Goal: Navigation & Orientation: Find specific page/section

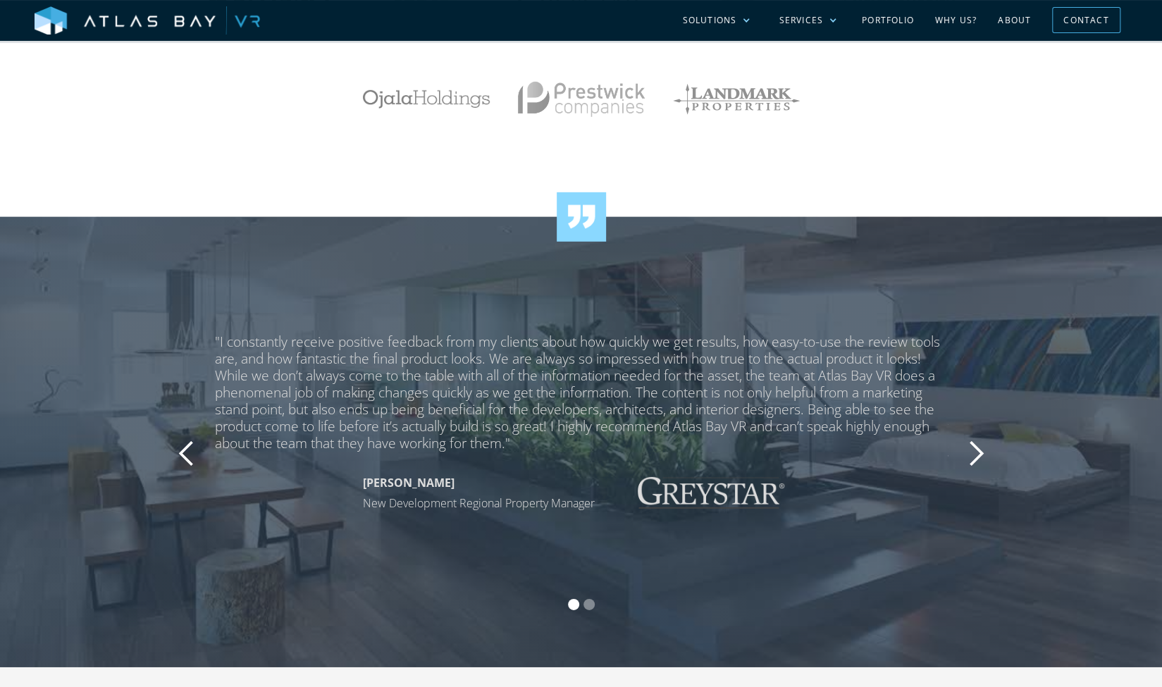
scroll to position [2662, 0]
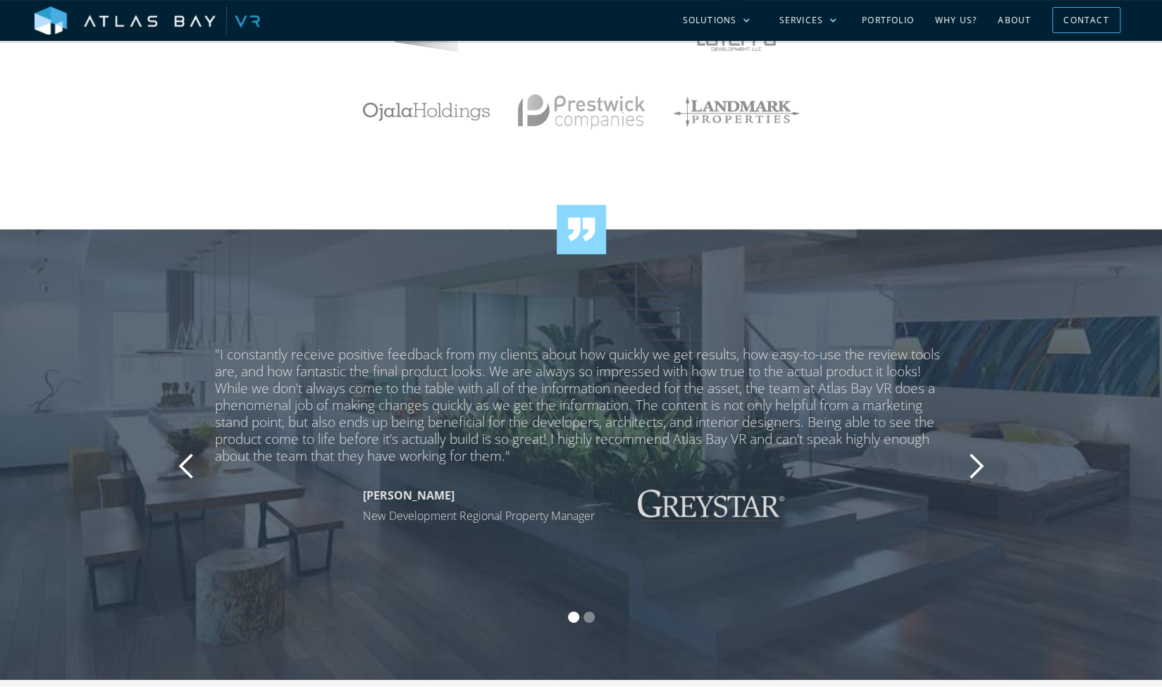
click at [978, 469] on div "next slide" at bounding box center [976, 467] width 28 height 28
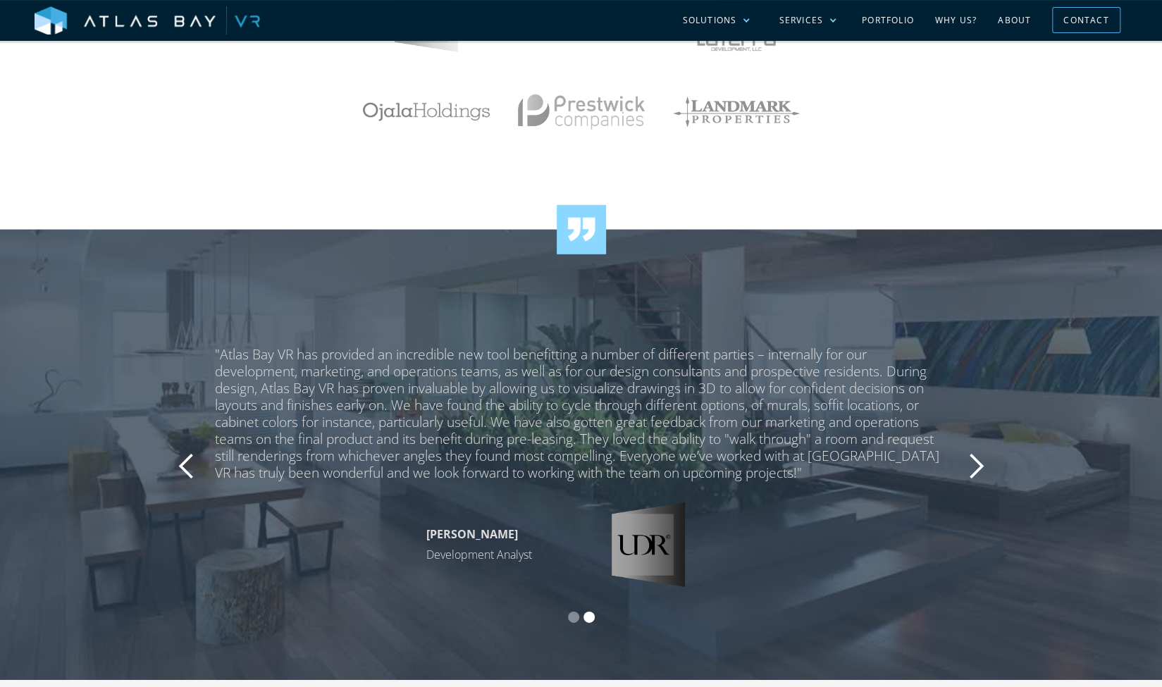
click at [978, 469] on div "next slide" at bounding box center [976, 467] width 28 height 28
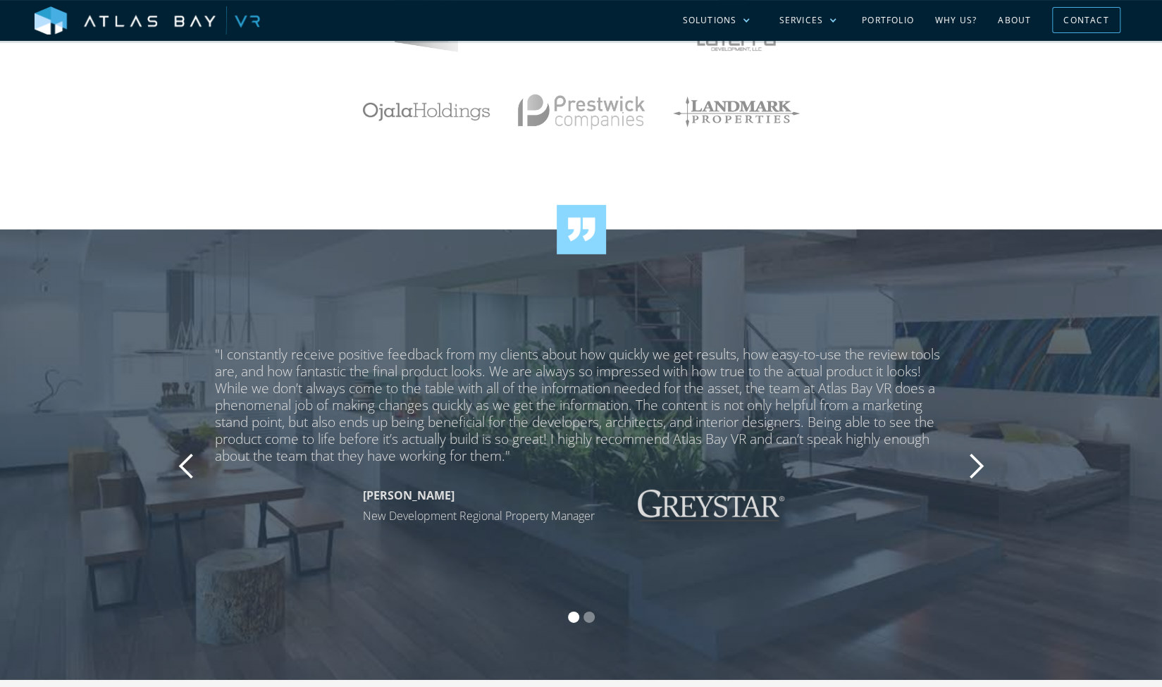
click at [976, 469] on div "next slide" at bounding box center [976, 467] width 28 height 28
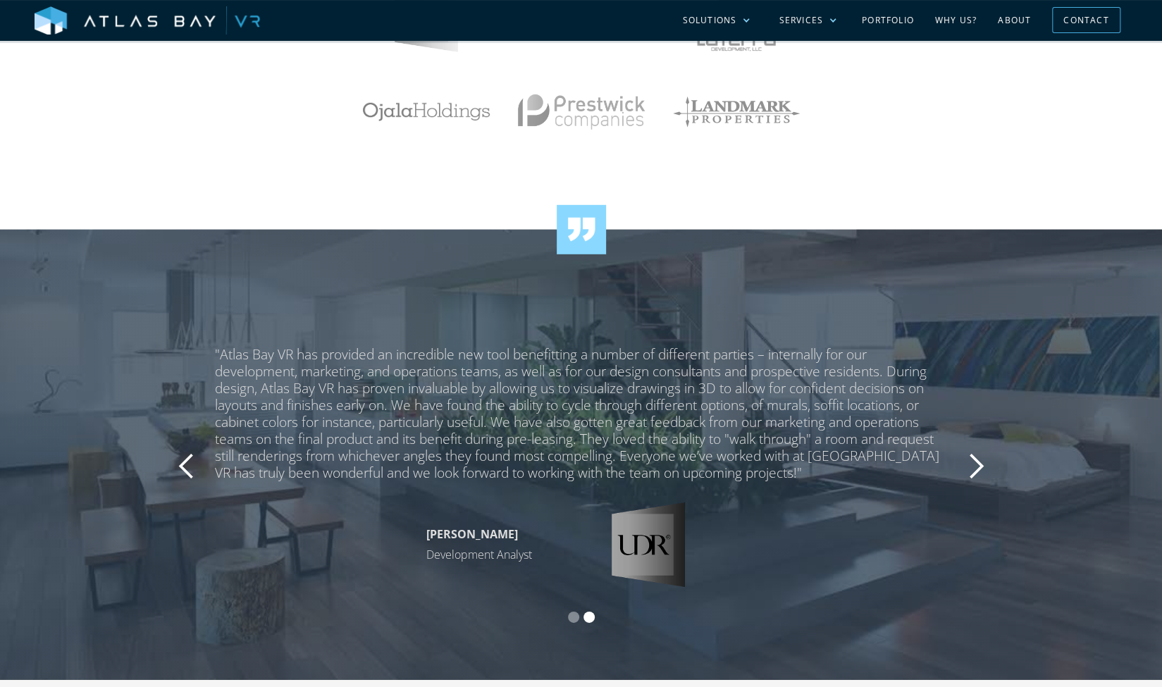
click at [976, 469] on div "next slide" at bounding box center [976, 467] width 28 height 28
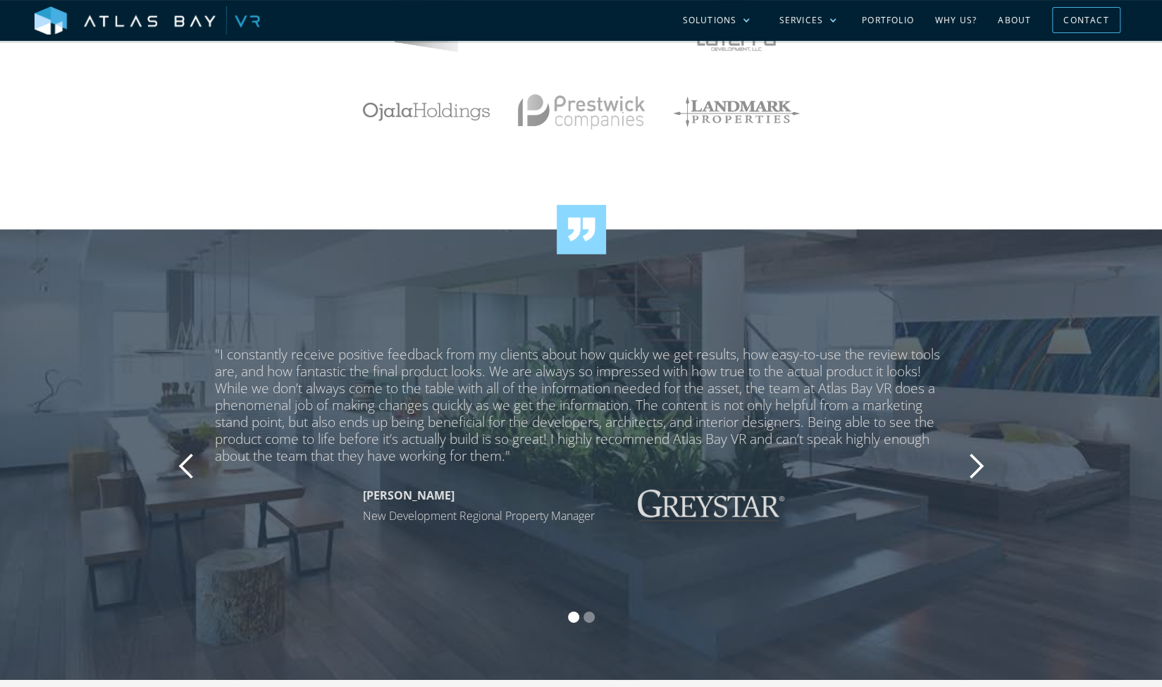
click at [976, 469] on div "next slide" at bounding box center [976, 467] width 28 height 28
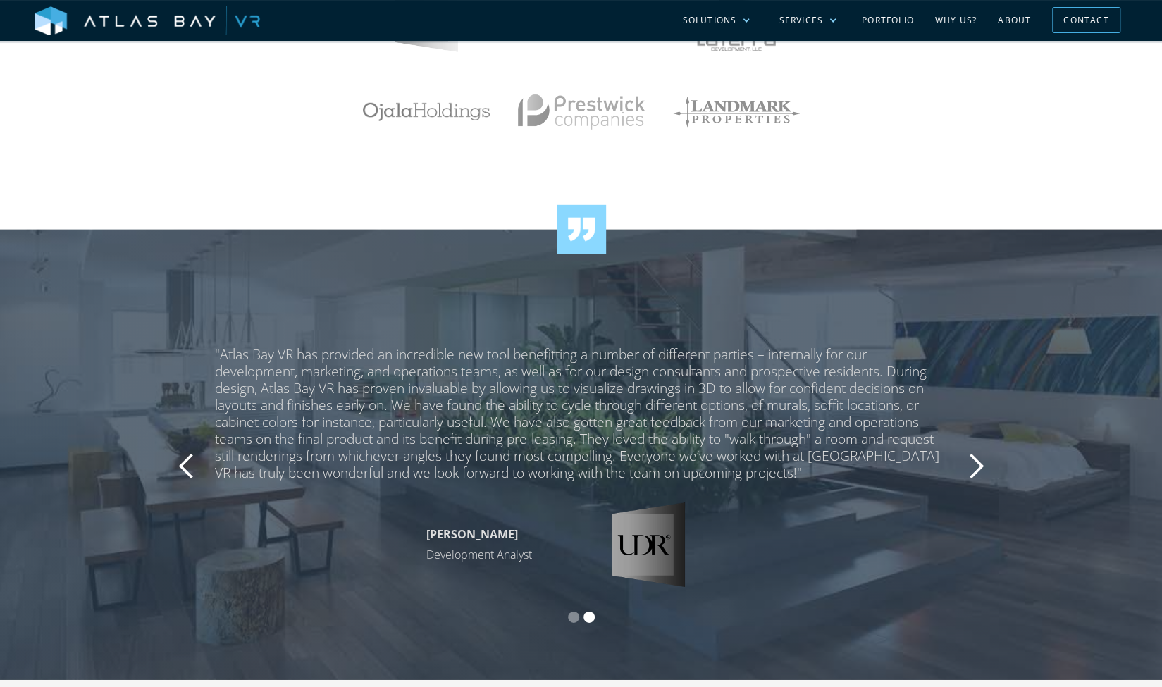
click at [976, 469] on div "next slide" at bounding box center [976, 467] width 28 height 28
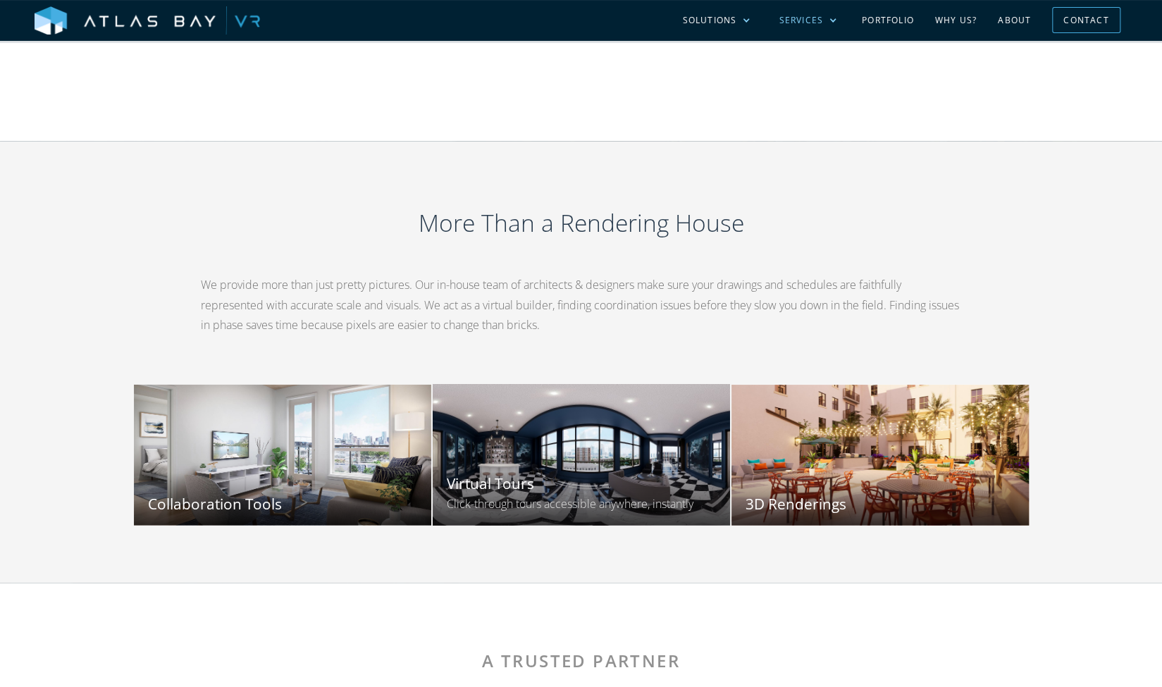
scroll to position [1833, 0]
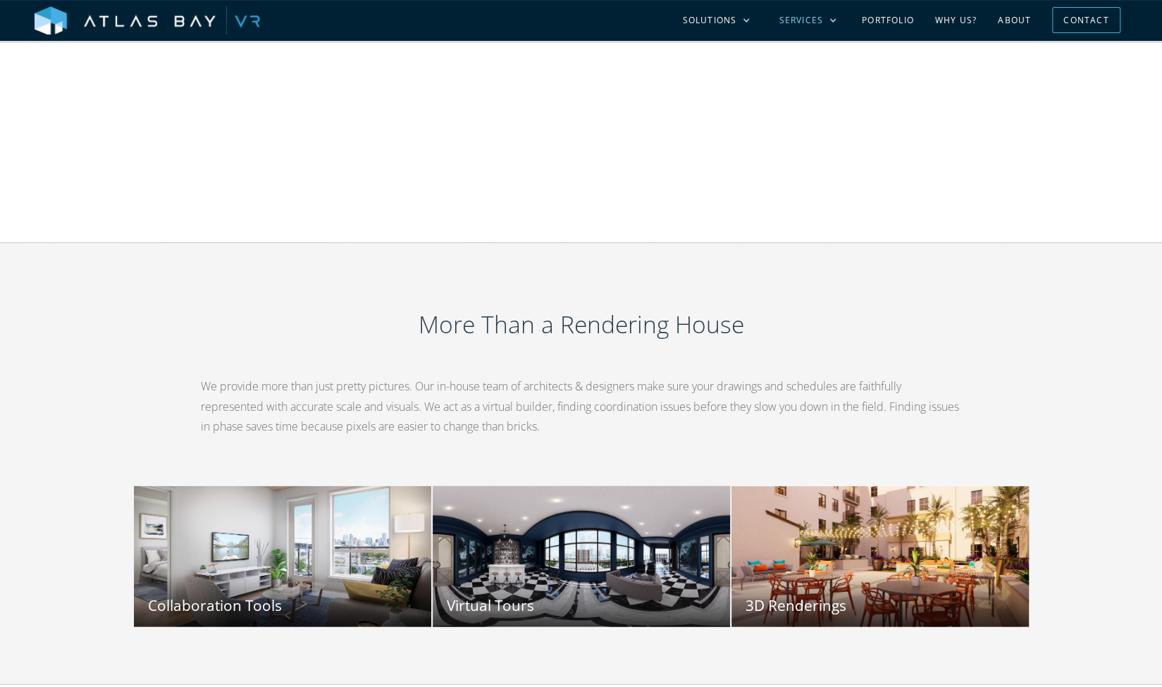
click at [785, 20] on div "Services" at bounding box center [801, 20] width 44 height 13
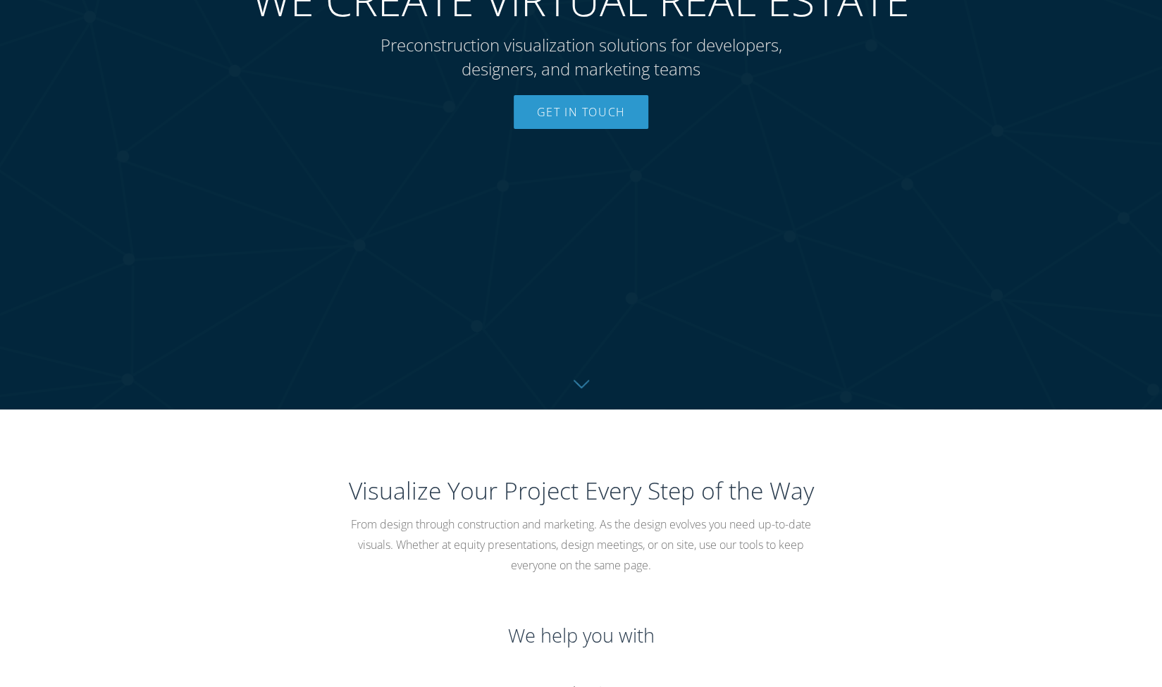
scroll to position [0, 0]
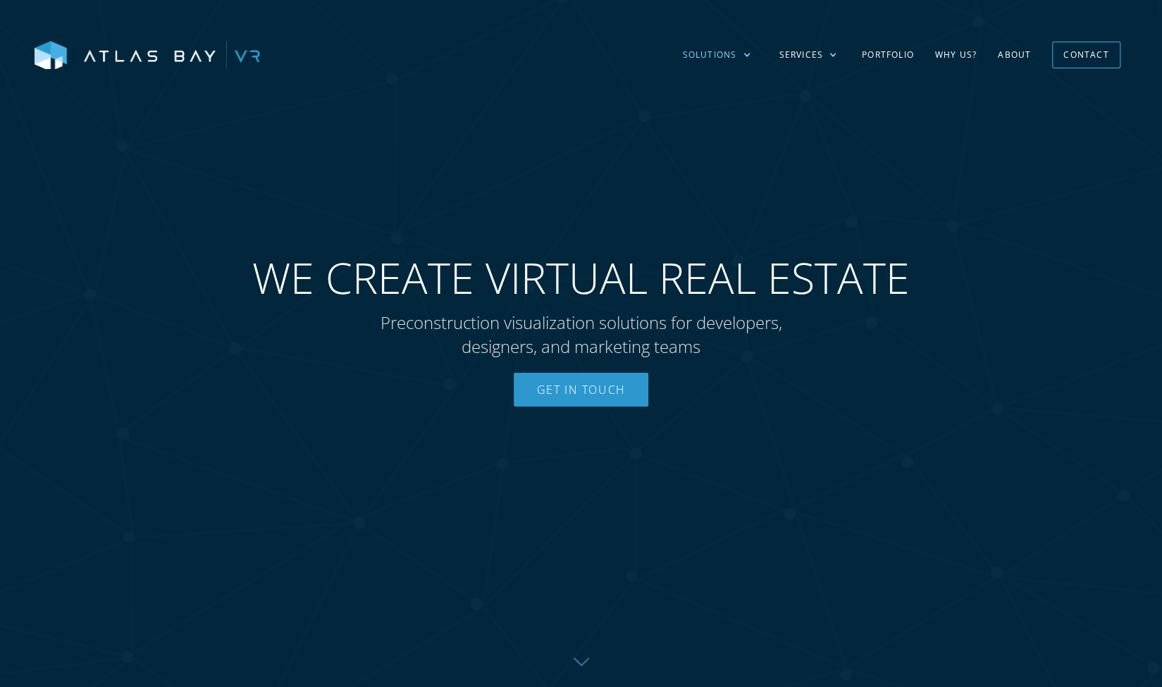
click at [711, 49] on div "Solutions" at bounding box center [709, 55] width 54 height 13
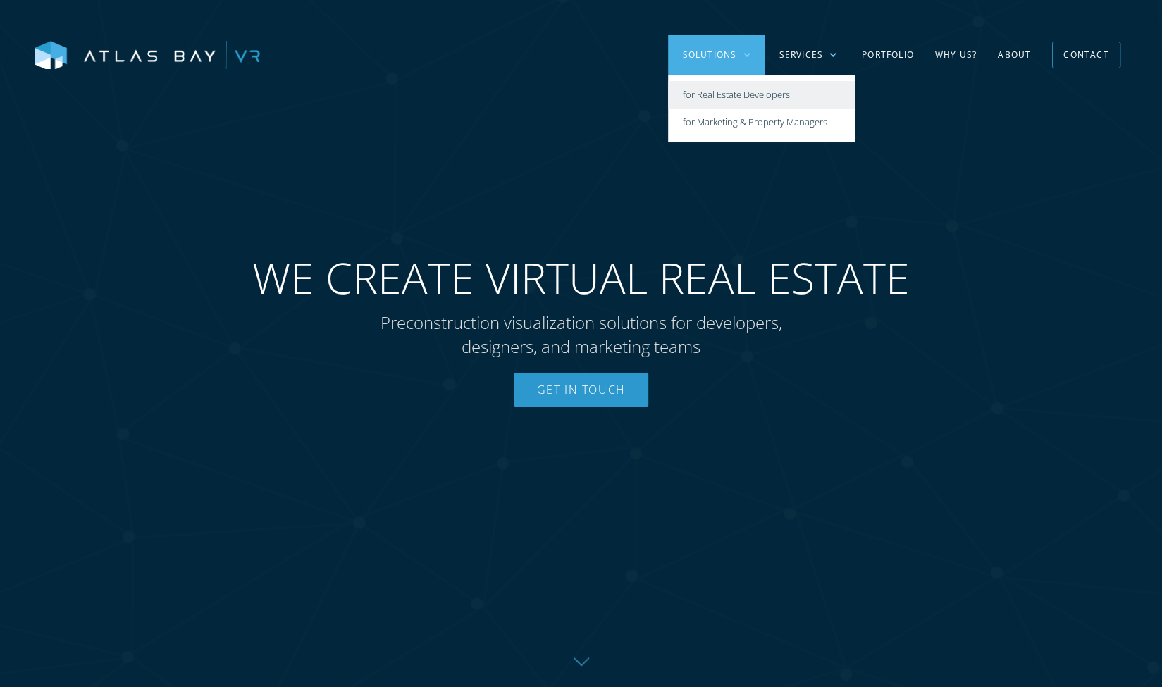
click at [739, 90] on link "for Real Estate Developers" at bounding box center [761, 94] width 187 height 27
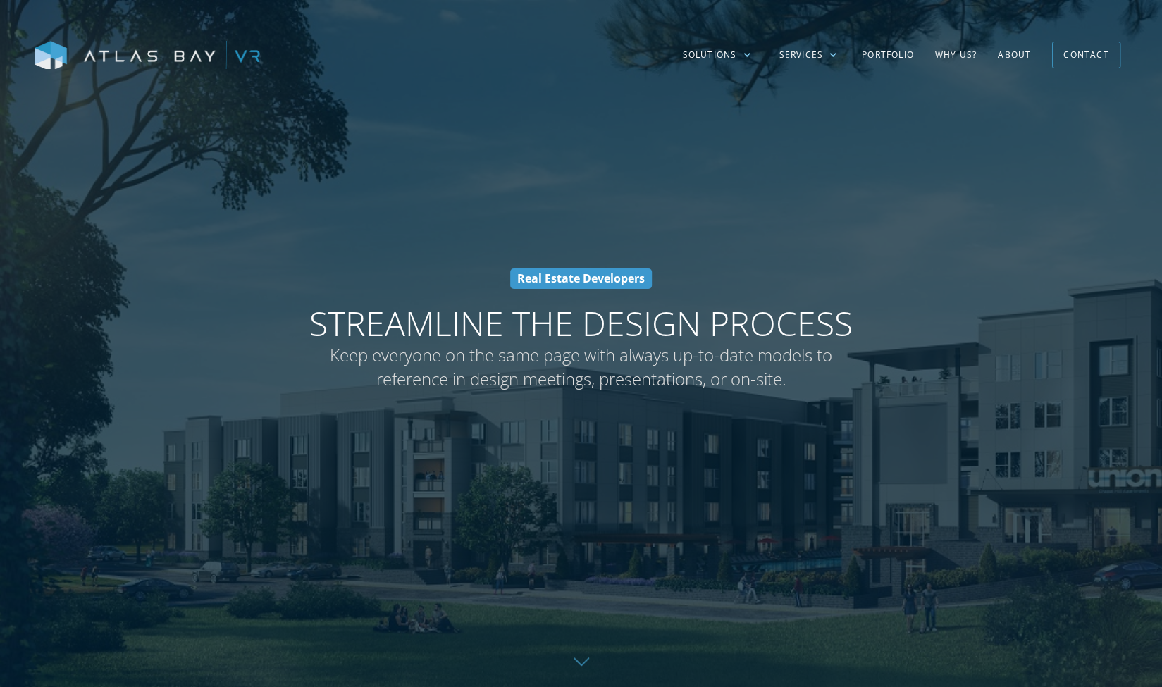
click at [155, 59] on img at bounding box center [148, 56] width 226 height 30
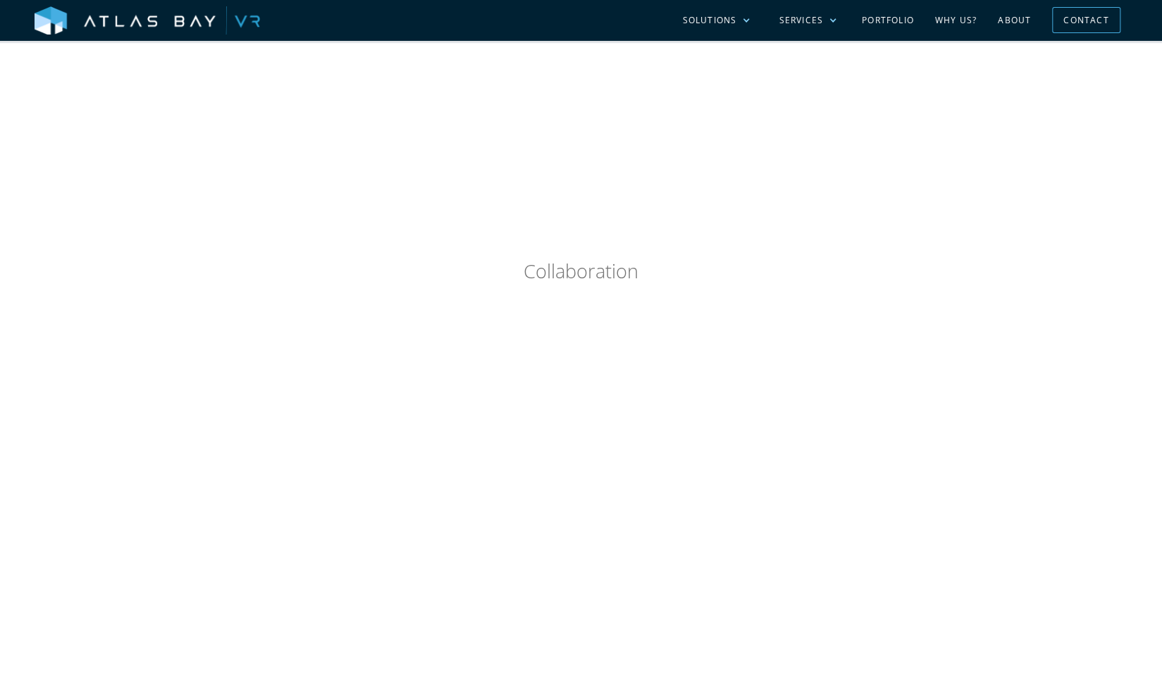
scroll to position [1057, 0]
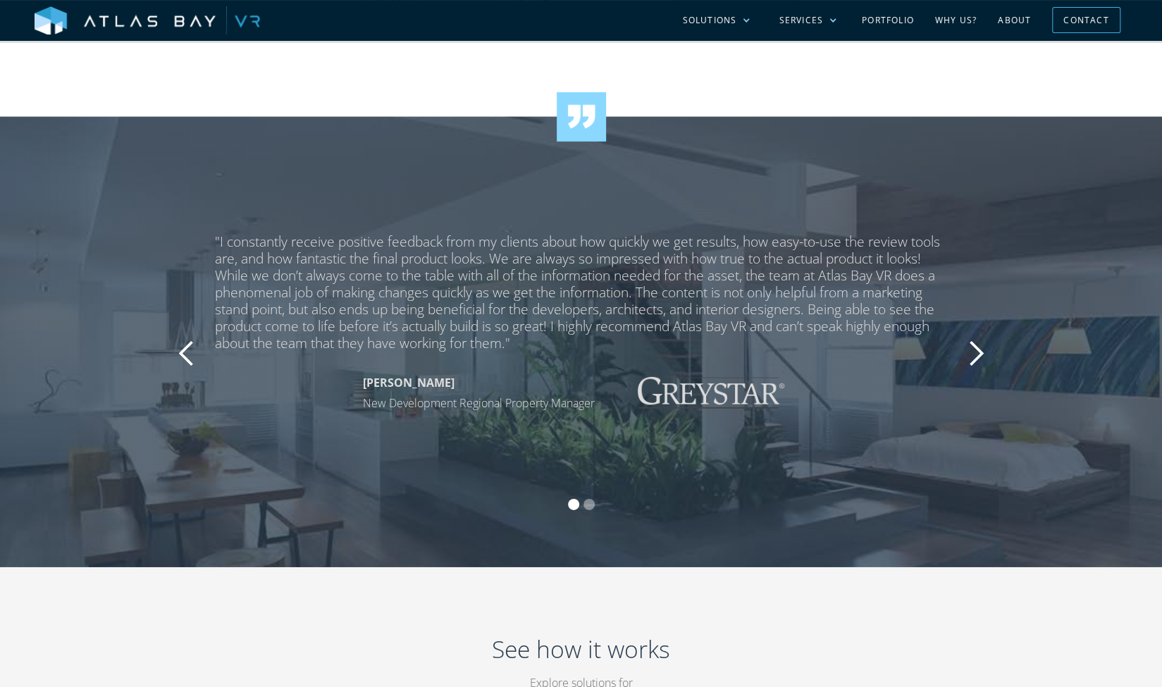
scroll to position [2749, 0]
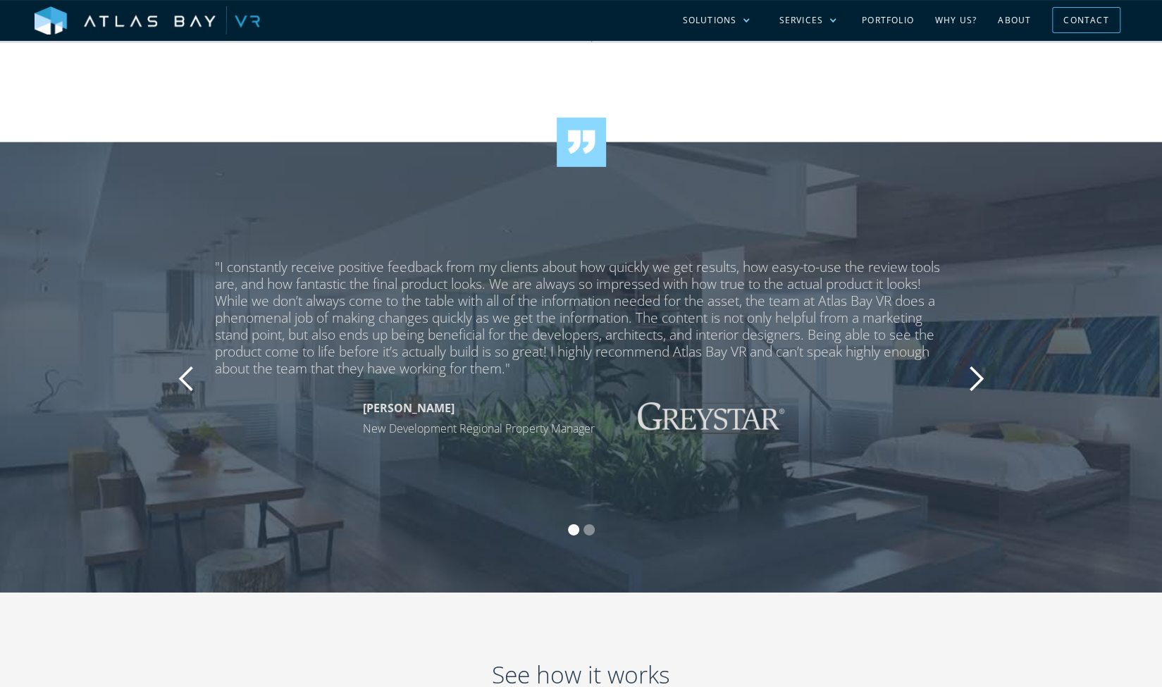
click at [973, 376] on div "next slide" at bounding box center [976, 379] width 28 height 28
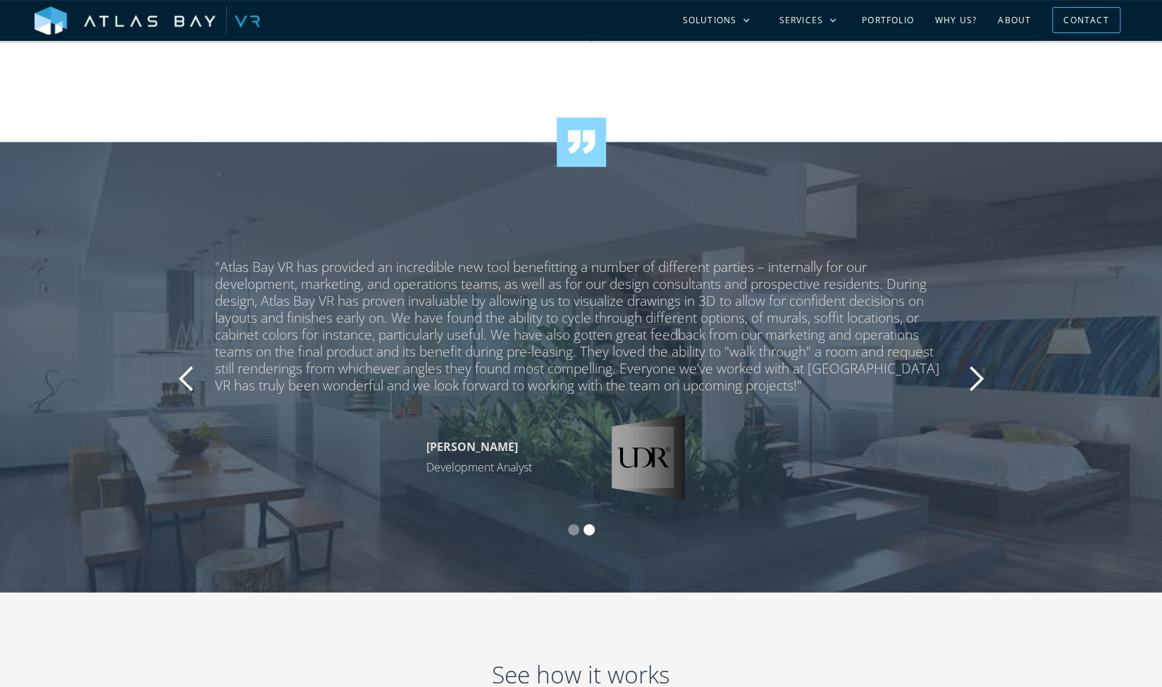
click at [973, 376] on div "next slide" at bounding box center [976, 379] width 28 height 28
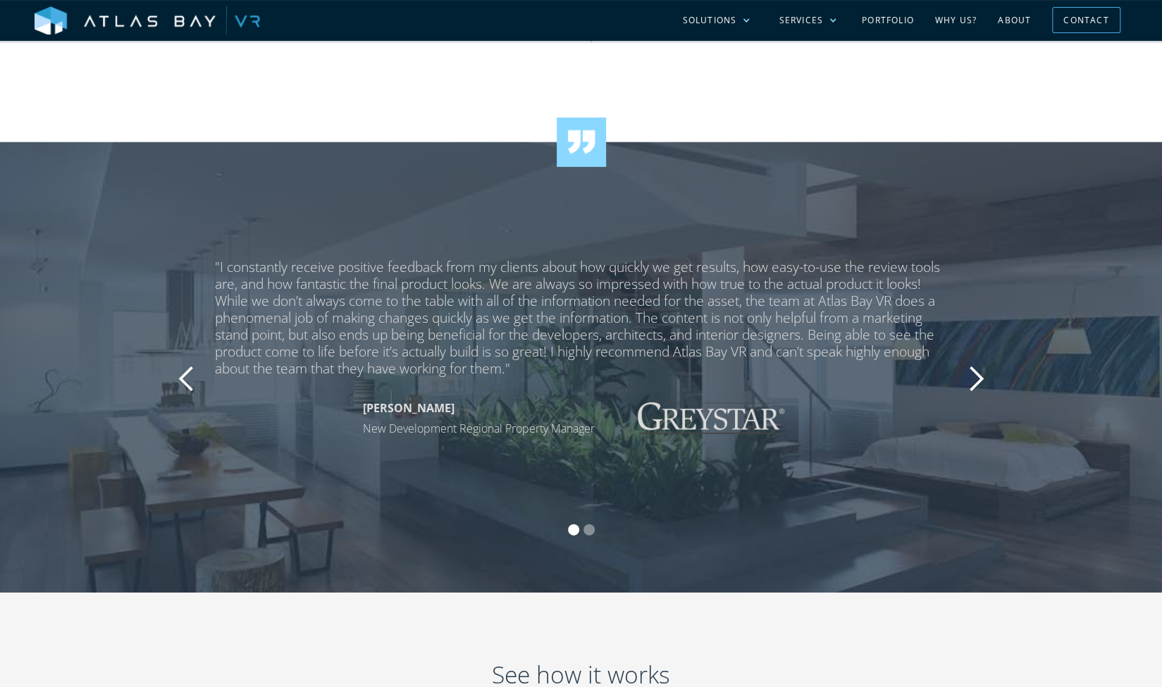
click at [973, 376] on div "next slide" at bounding box center [976, 379] width 28 height 28
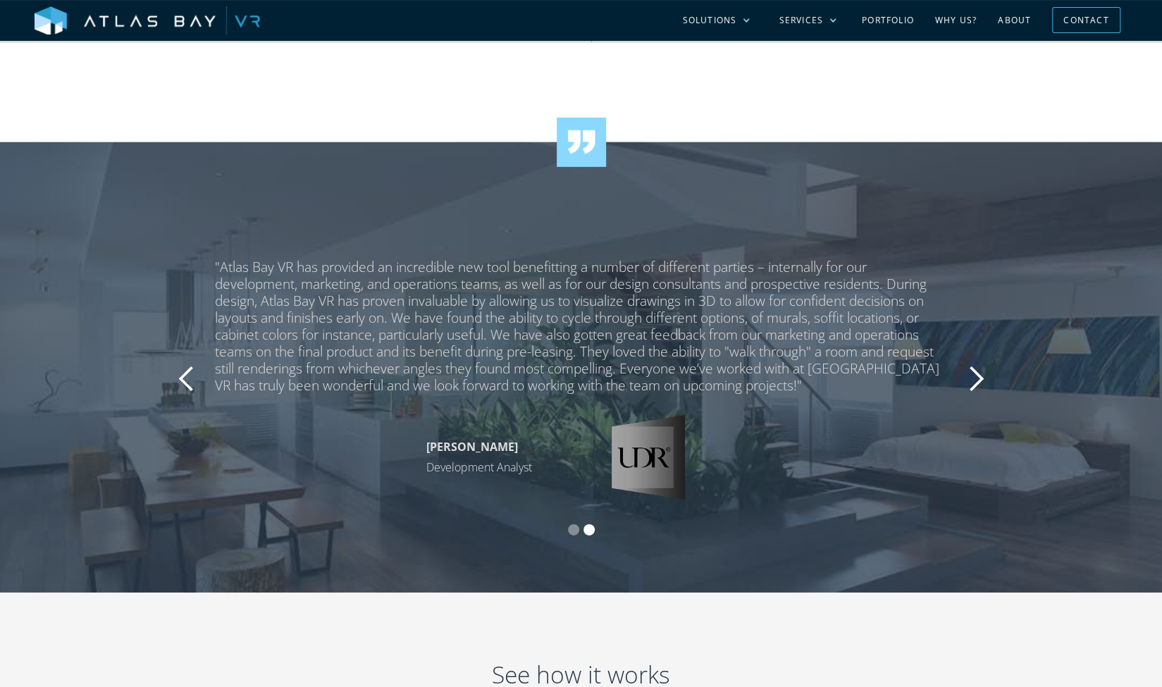
click at [973, 376] on div "next slide" at bounding box center [976, 379] width 28 height 28
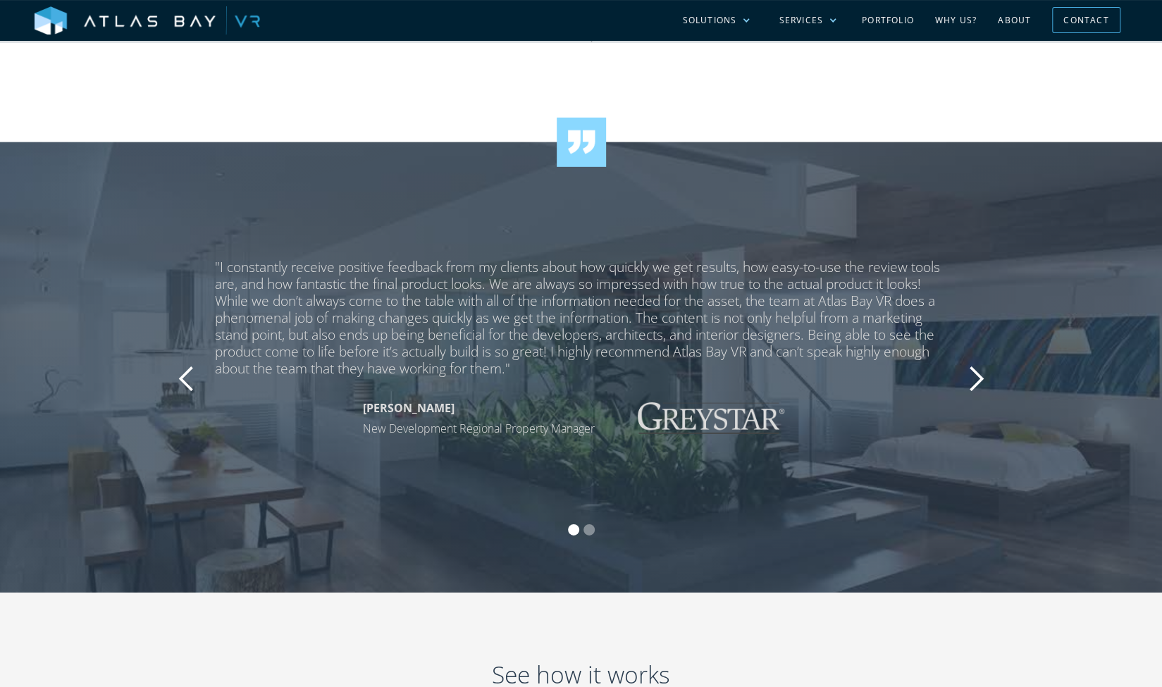
click at [973, 376] on div "next slide" at bounding box center [976, 379] width 28 height 28
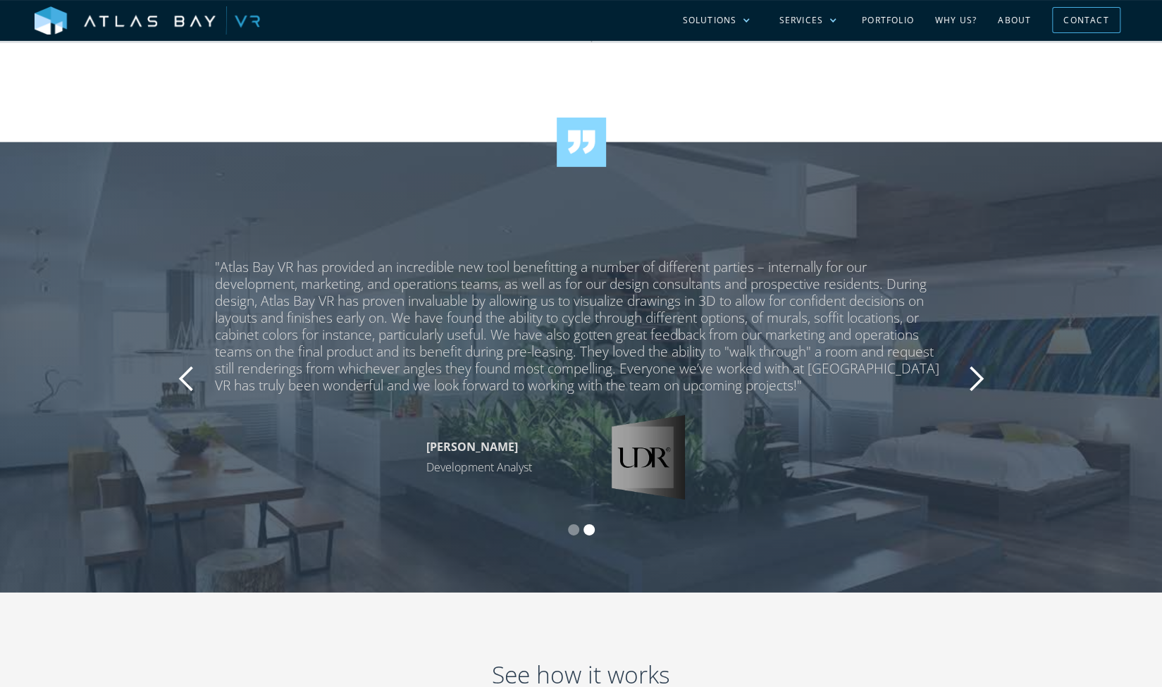
click at [973, 376] on div "next slide" at bounding box center [976, 379] width 28 height 28
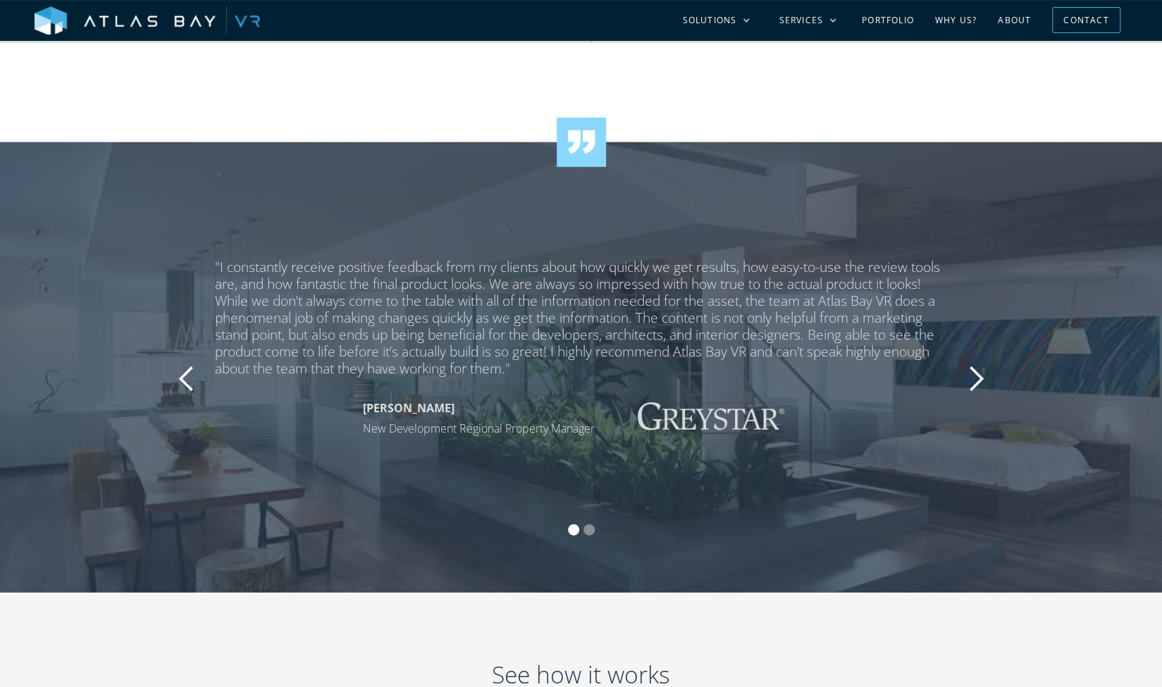
click at [973, 376] on div "next slide" at bounding box center [976, 379] width 28 height 28
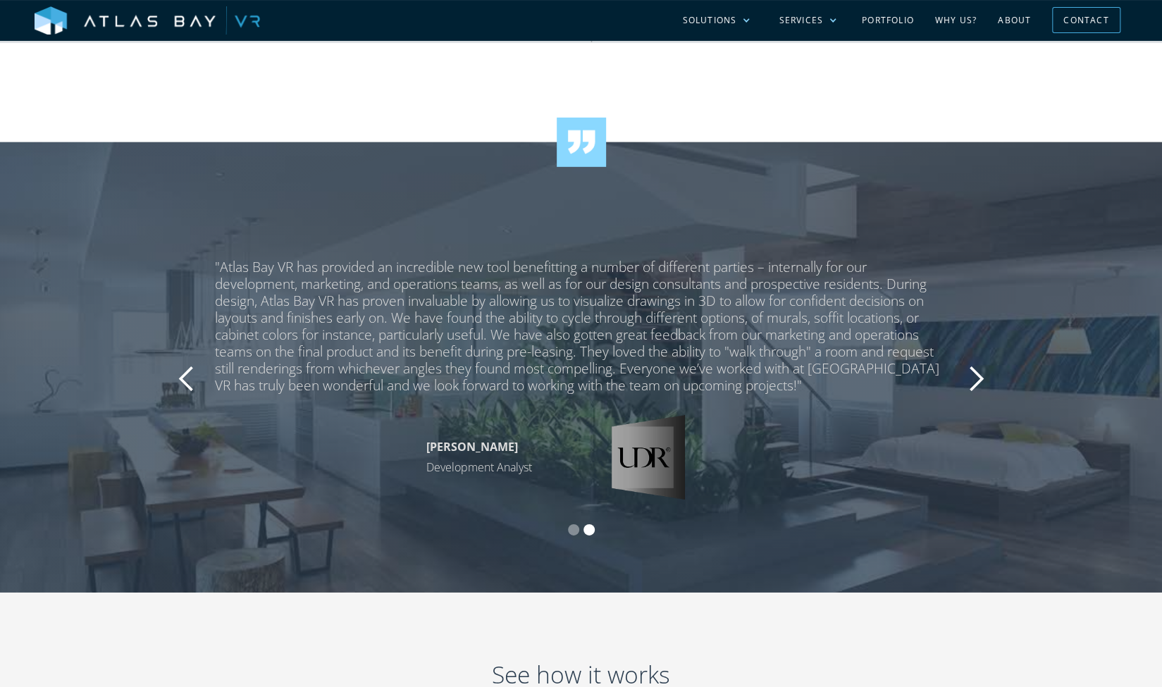
click at [973, 376] on div "next slide" at bounding box center [976, 379] width 28 height 28
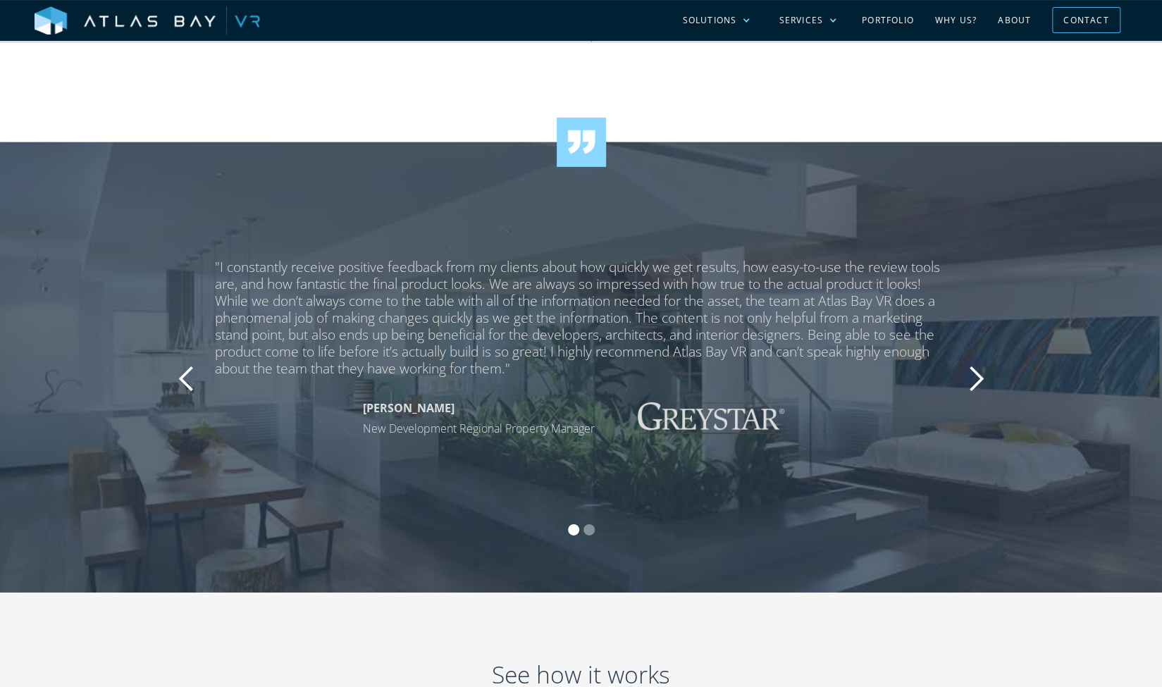
click at [973, 376] on div "next slide" at bounding box center [976, 379] width 28 height 28
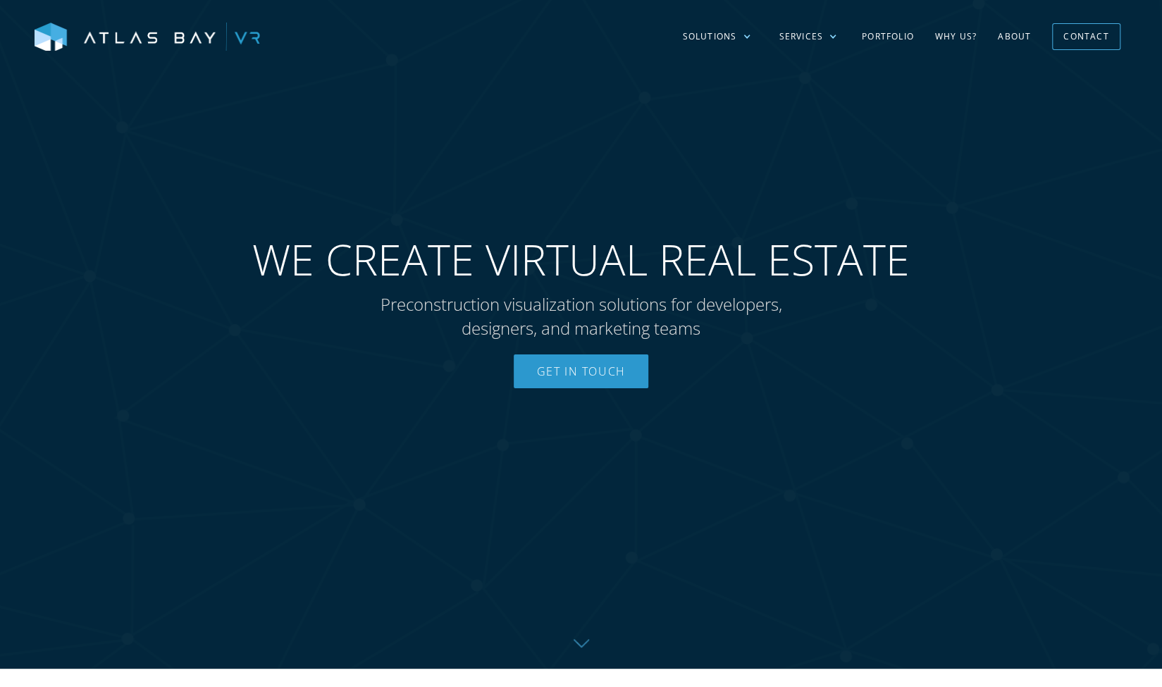
scroll to position [0, 0]
